Goal: Information Seeking & Learning: Learn about a topic

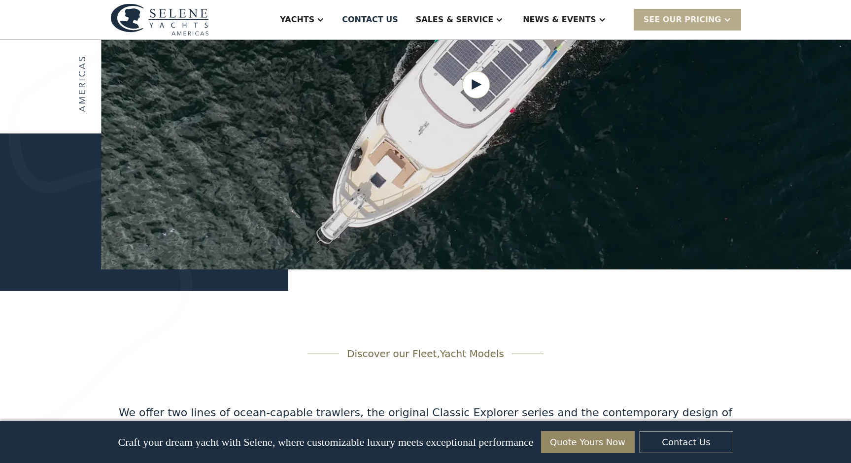
scroll to position [1343, 0]
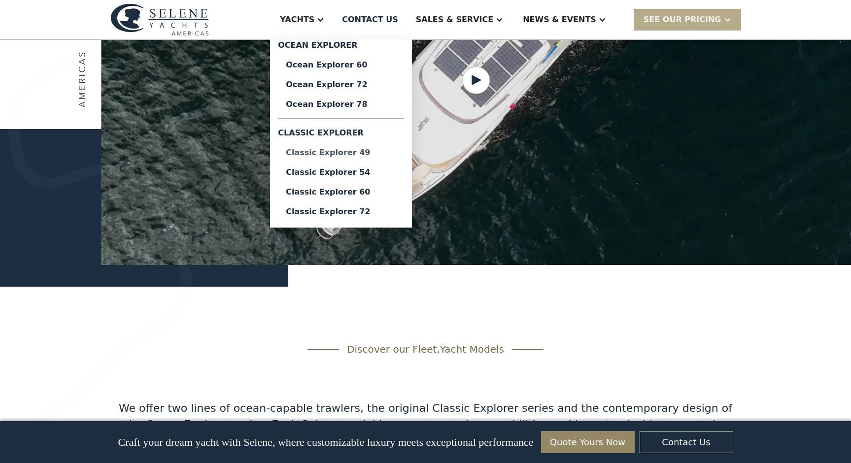
click at [382, 149] on div "Classic Explorer 49" at bounding box center [341, 153] width 110 height 8
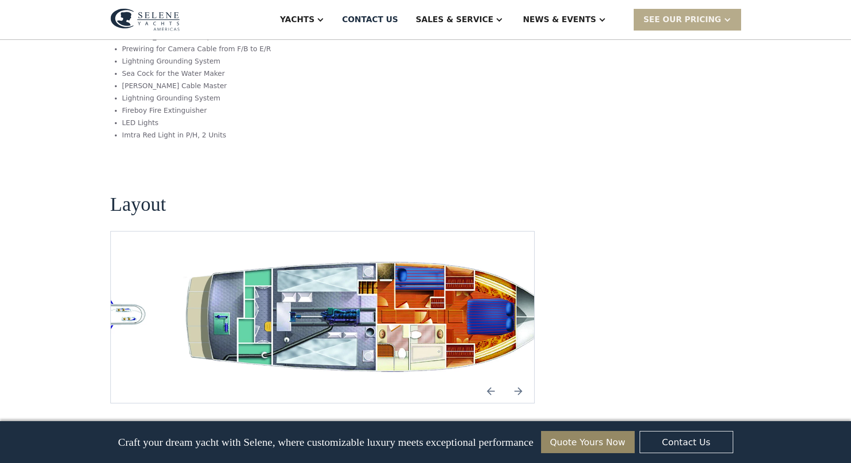
scroll to position [1768, 0]
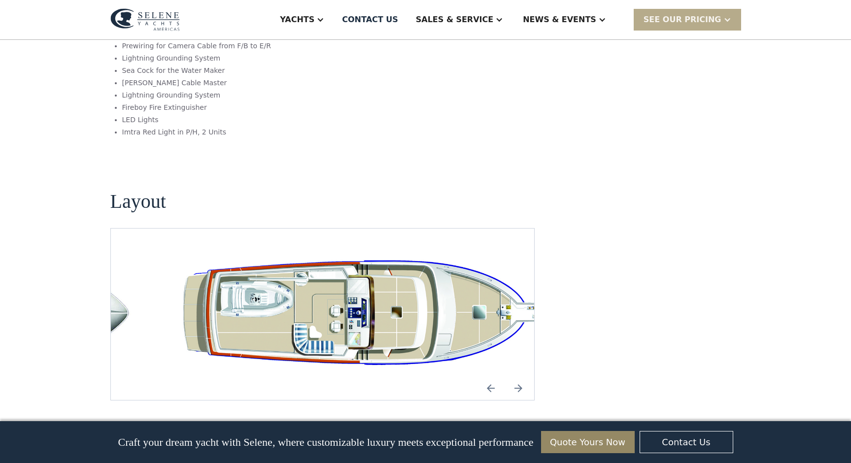
click at [523, 376] on img "Next slide" at bounding box center [519, 388] width 24 height 24
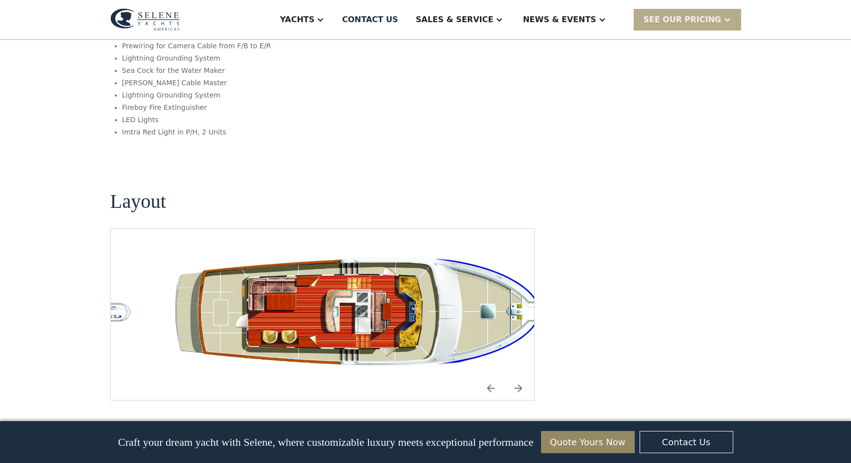
click at [523, 376] on img "Next slide" at bounding box center [519, 388] width 24 height 24
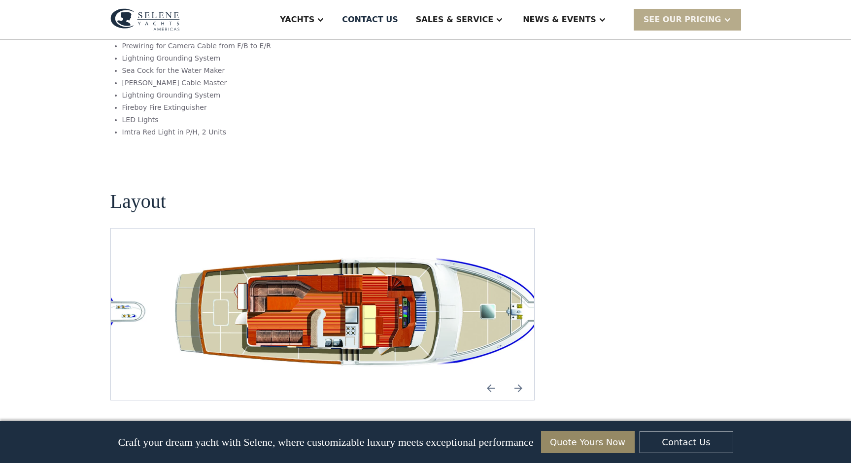
click at [523, 376] on img "Next slide" at bounding box center [519, 388] width 24 height 24
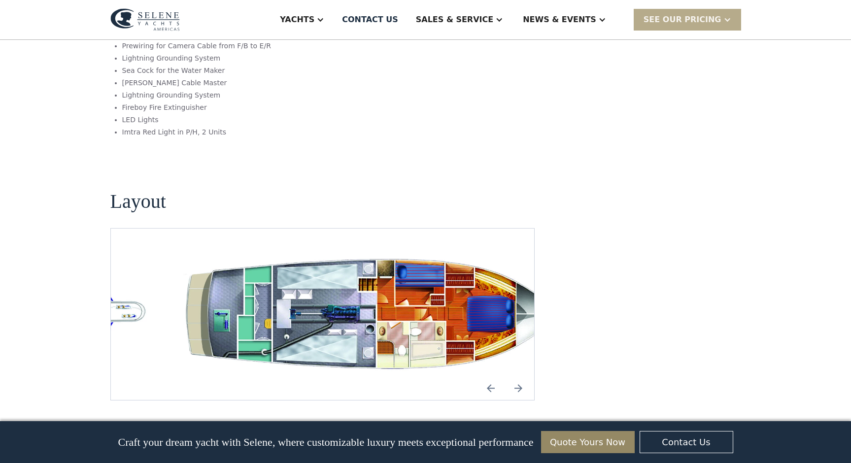
click at [485, 252] on img "open lightbox" at bounding box center [370, 314] width 408 height 124
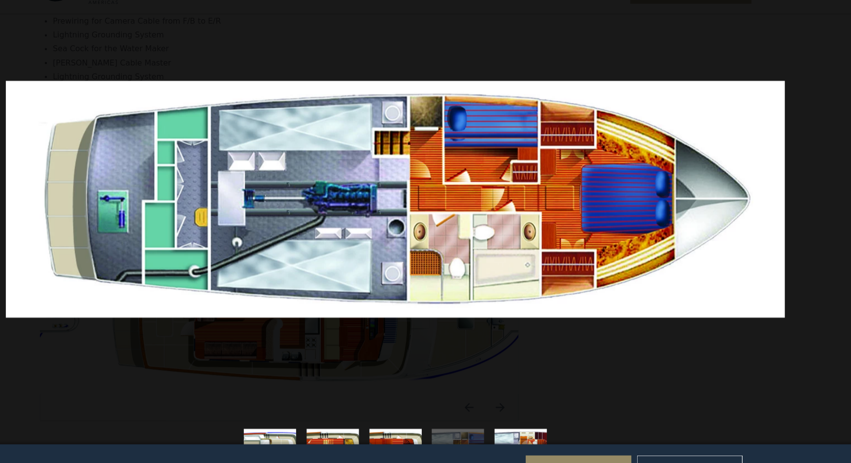
click at [649, 320] on div at bounding box center [425, 203] width 851 height 389
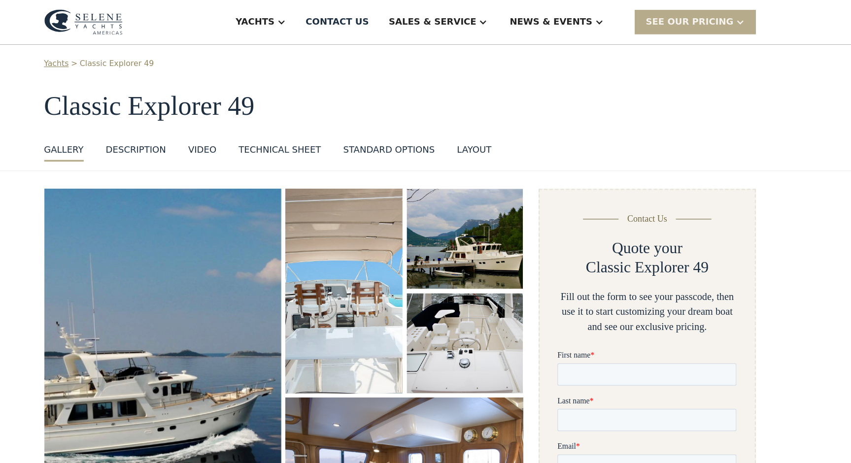
scroll to position [0, 0]
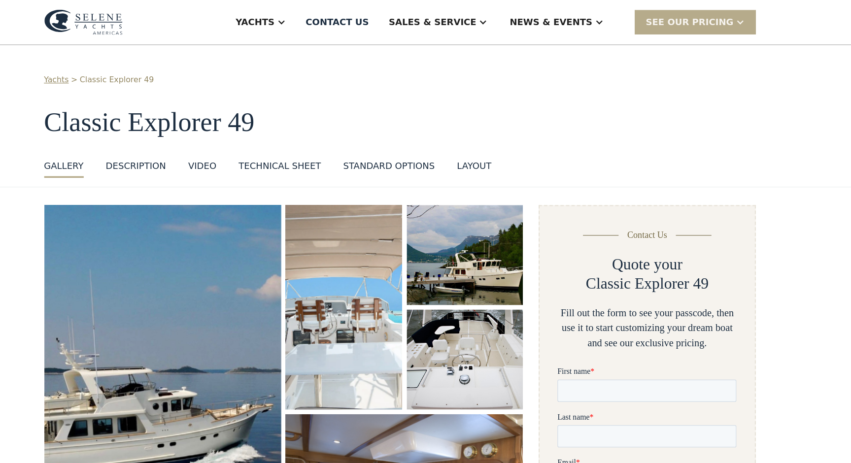
click at [257, 146] on div "VIDEO" at bounding box center [250, 147] width 25 height 12
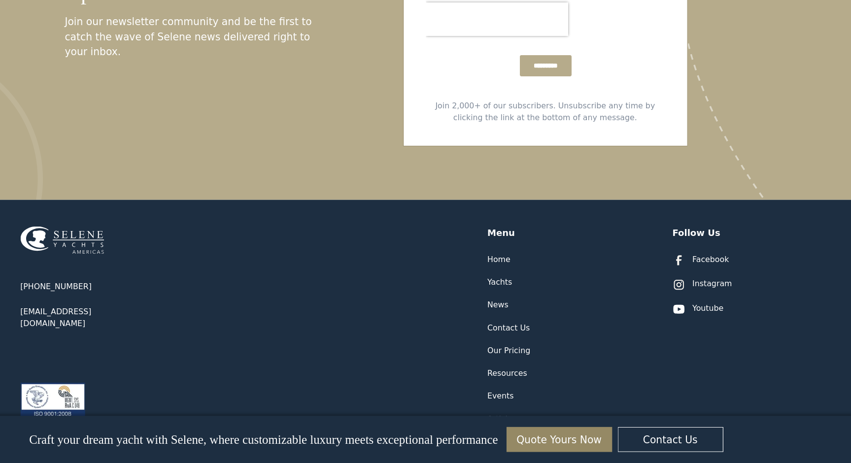
scroll to position [2769, 0]
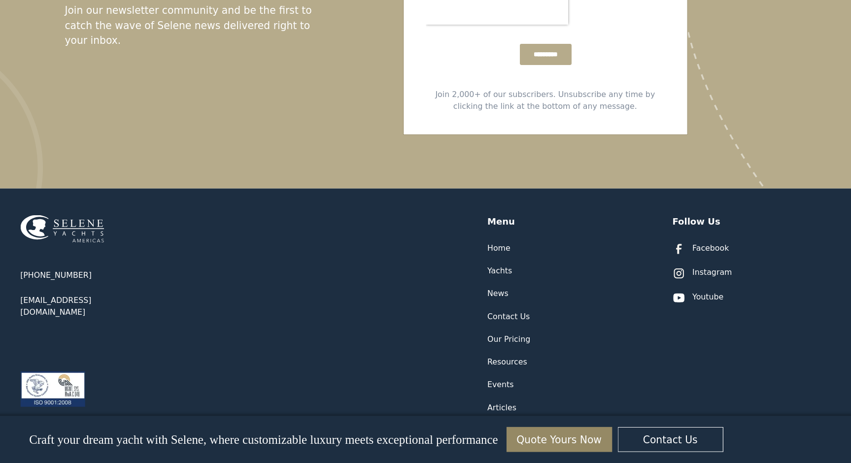
click at [538, 348] on div "Our Pricing" at bounding box center [543, 353] width 38 height 10
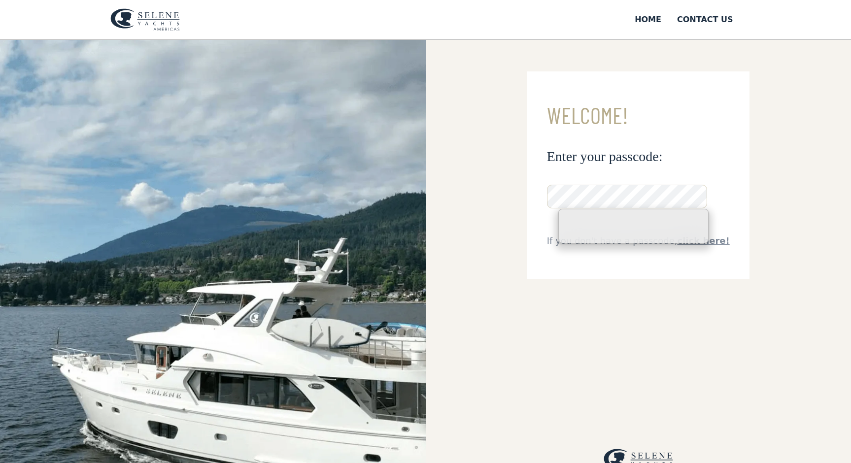
click at [625, 116] on h3 "Welcome!" at bounding box center [638, 115] width 183 height 25
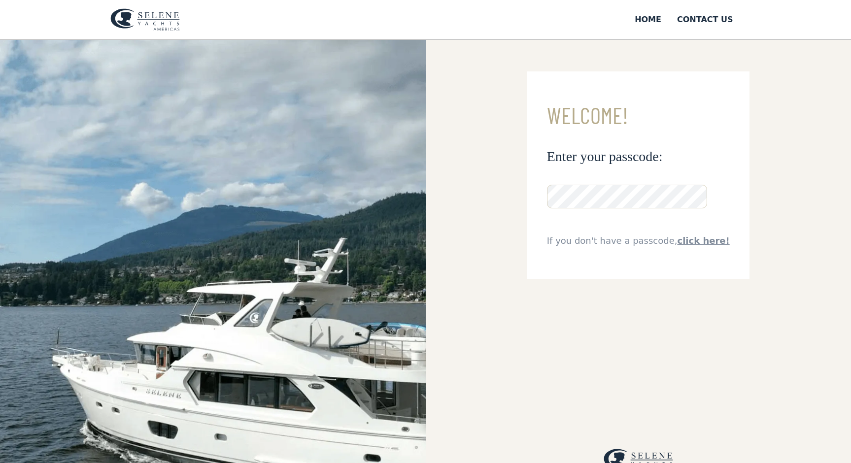
click at [167, 22] on img at bounding box center [144, 19] width 69 height 23
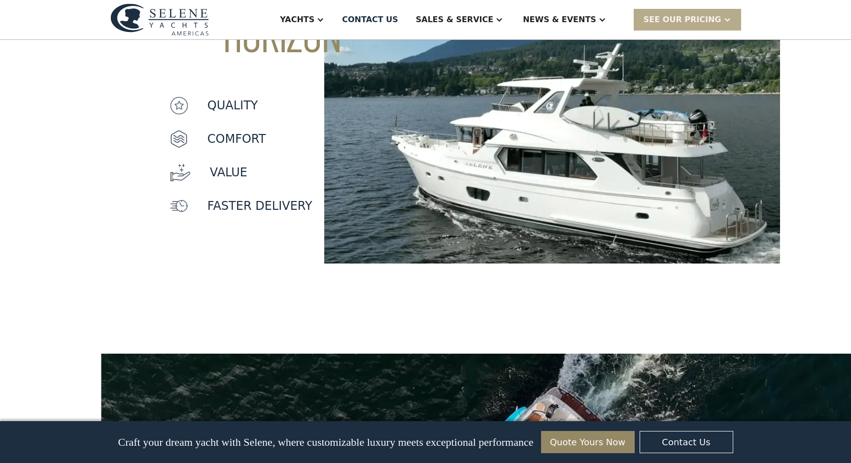
scroll to position [890, 0]
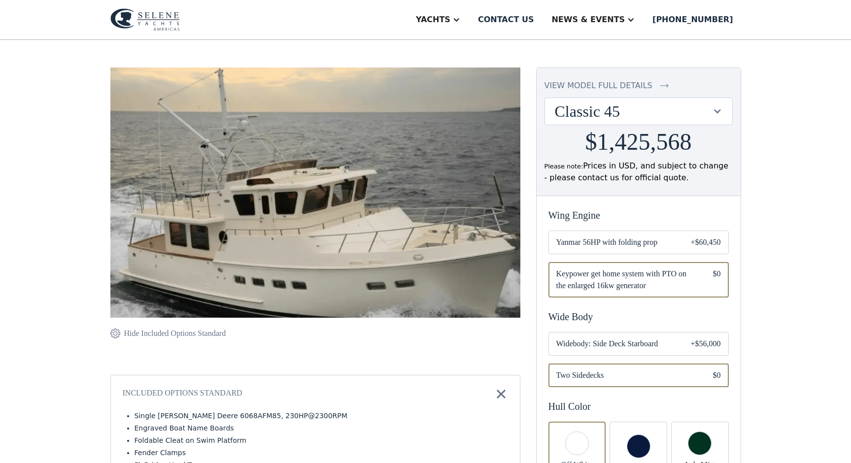
scroll to position [70, 0]
click at [712, 119] on div "Classic 45" at bounding box center [634, 111] width 158 height 19
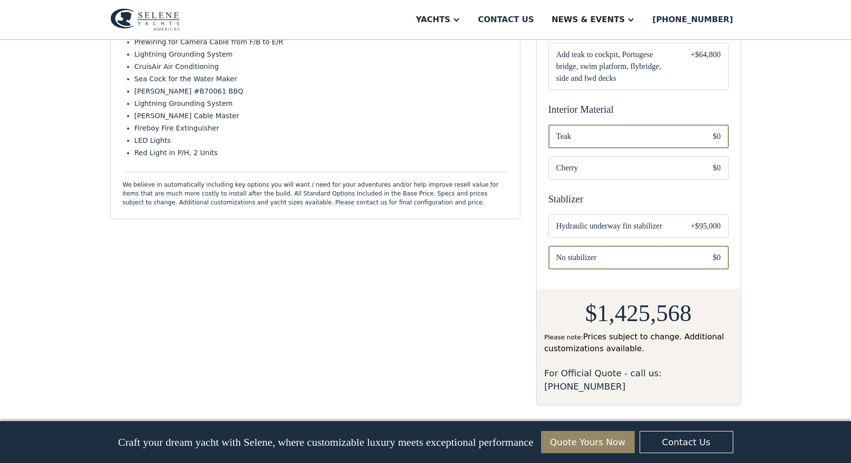
scroll to position [607, 0]
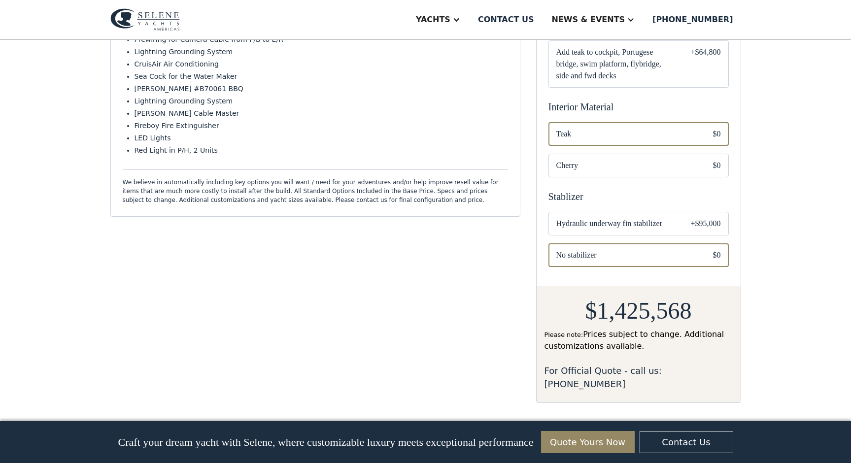
click at [678, 221] on div "Email Form" at bounding box center [638, 224] width 180 height 24
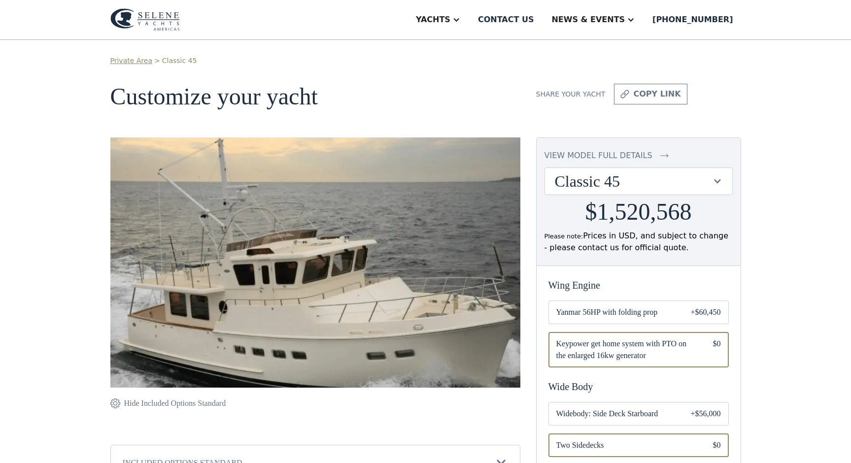
click at [714, 184] on div at bounding box center [716, 180] width 9 height 9
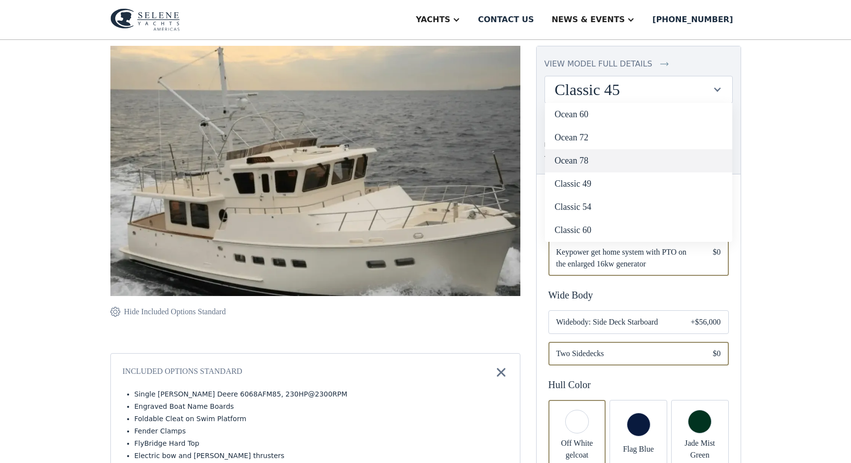
scroll to position [97, 0]
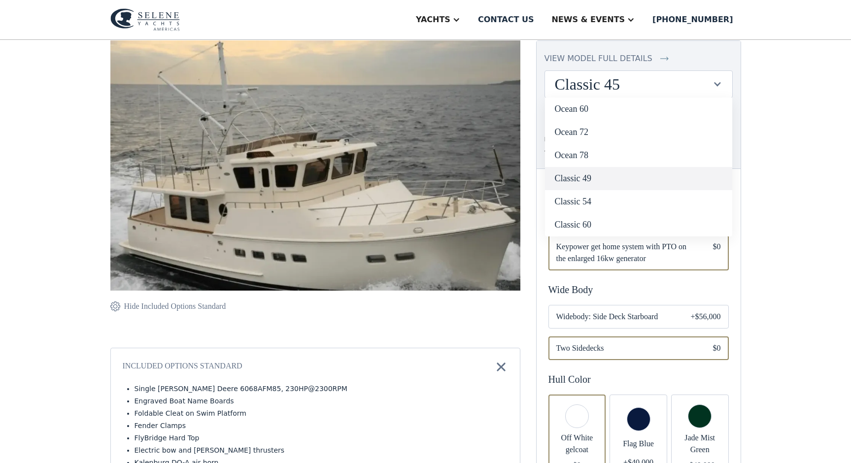
click at [636, 183] on link "Classic 49" at bounding box center [638, 178] width 187 height 23
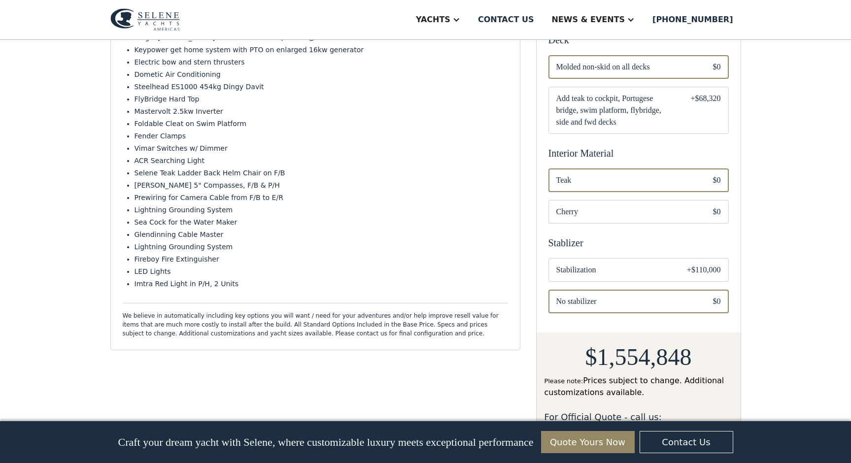
scroll to position [473, 0]
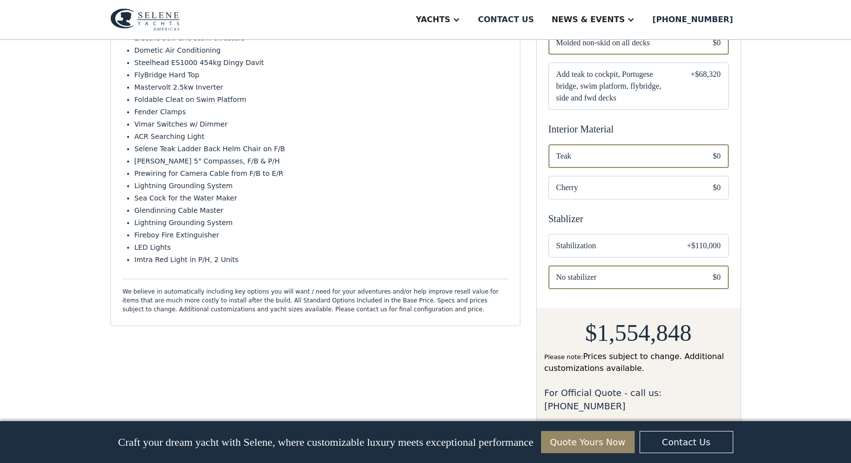
click at [690, 245] on div "+$110,000" at bounding box center [704, 246] width 34 height 12
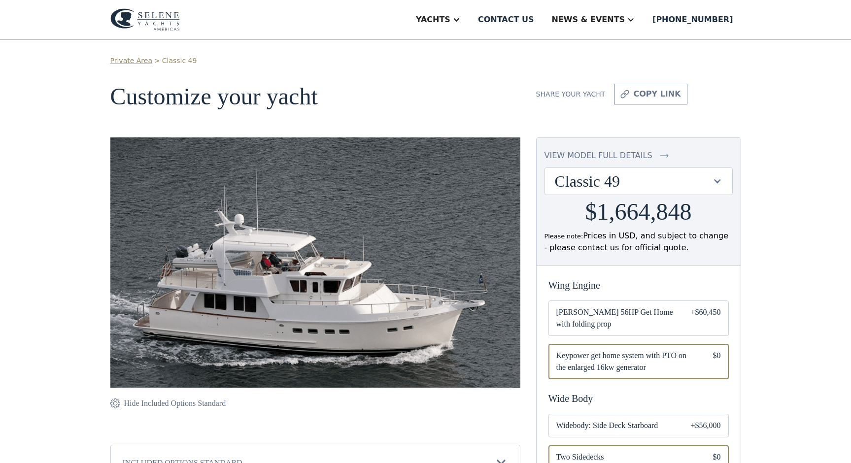
click at [612, 155] on div "view model full details" at bounding box center [598, 156] width 108 height 12
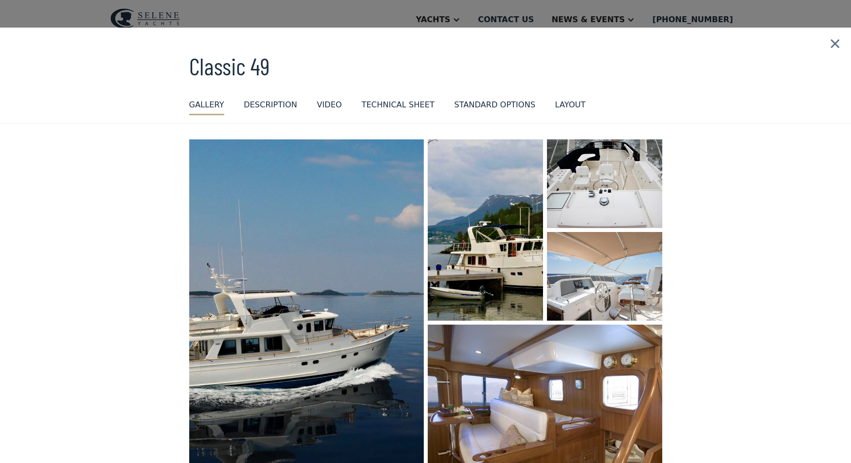
click at [468, 105] on div "standard options" at bounding box center [494, 105] width 81 height 12
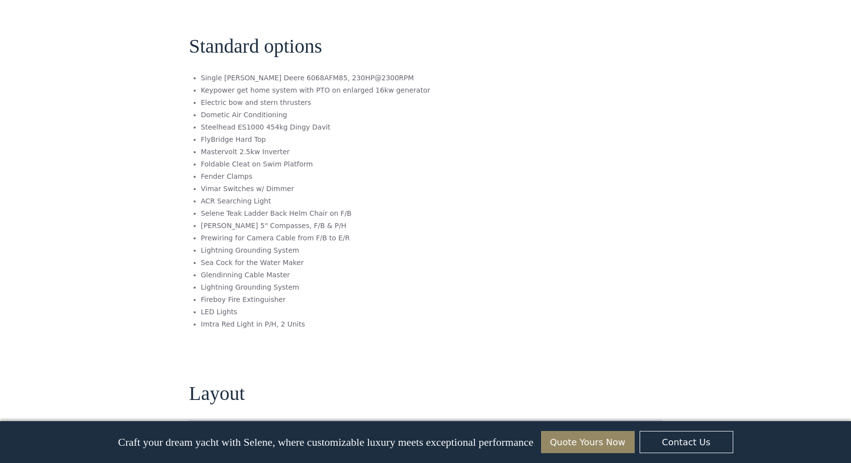
scroll to position [1621, 0]
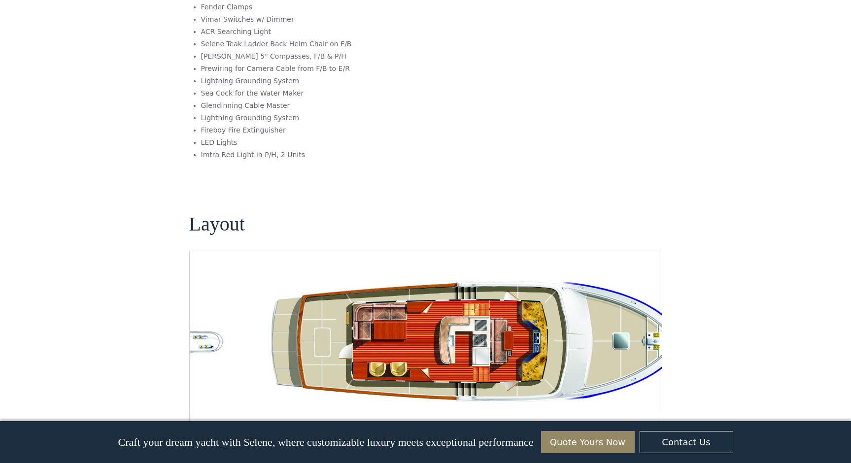
click at [646, 413] on img "Next slide" at bounding box center [646, 425] width 24 height 24
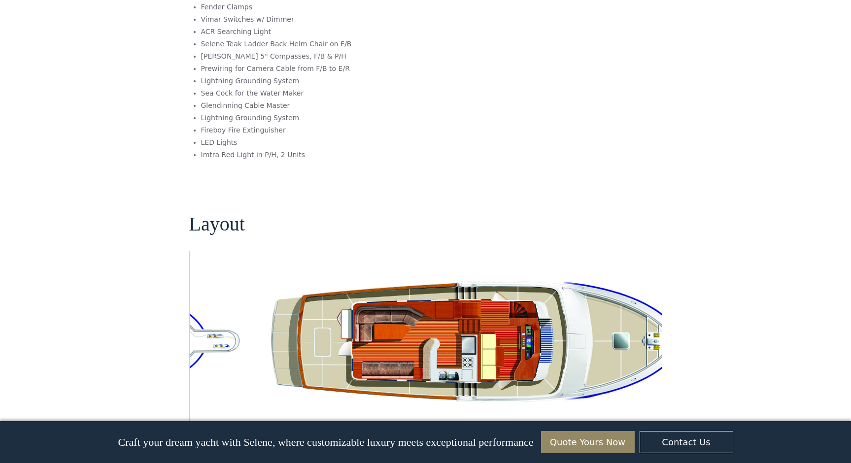
click at [646, 413] on img "Next slide" at bounding box center [646, 425] width 24 height 24
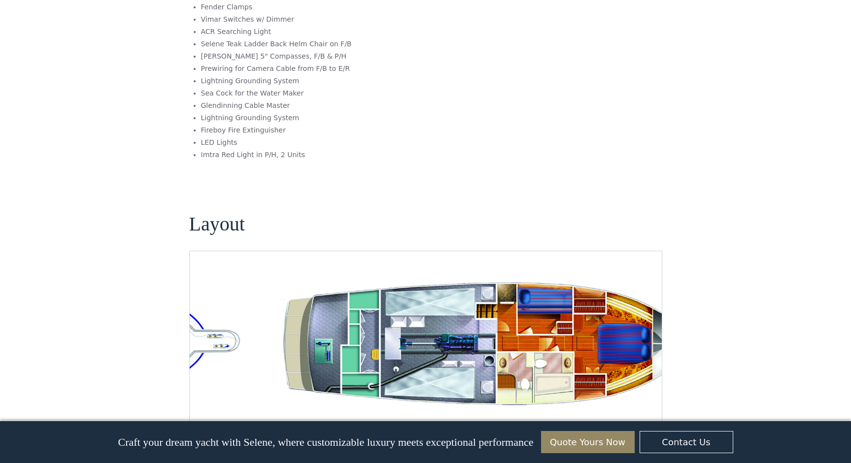
click at [646, 413] on img "Next slide" at bounding box center [646, 425] width 24 height 24
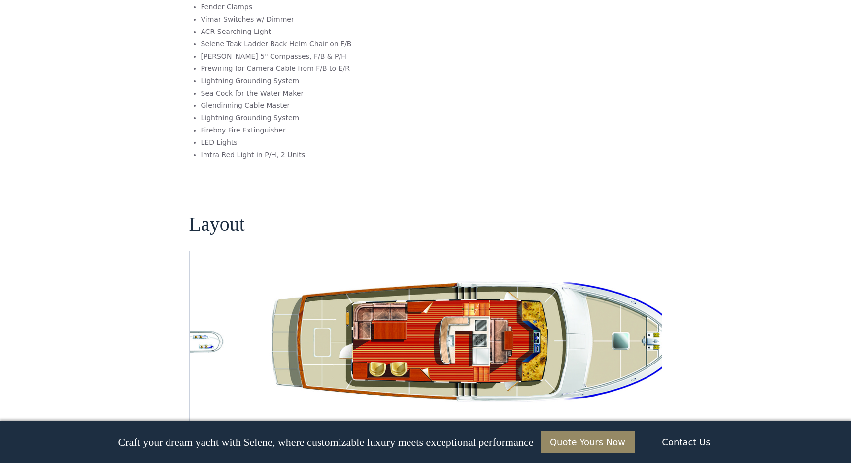
scroll to position [0, 0]
